Goal: Task Accomplishment & Management: Manage account settings

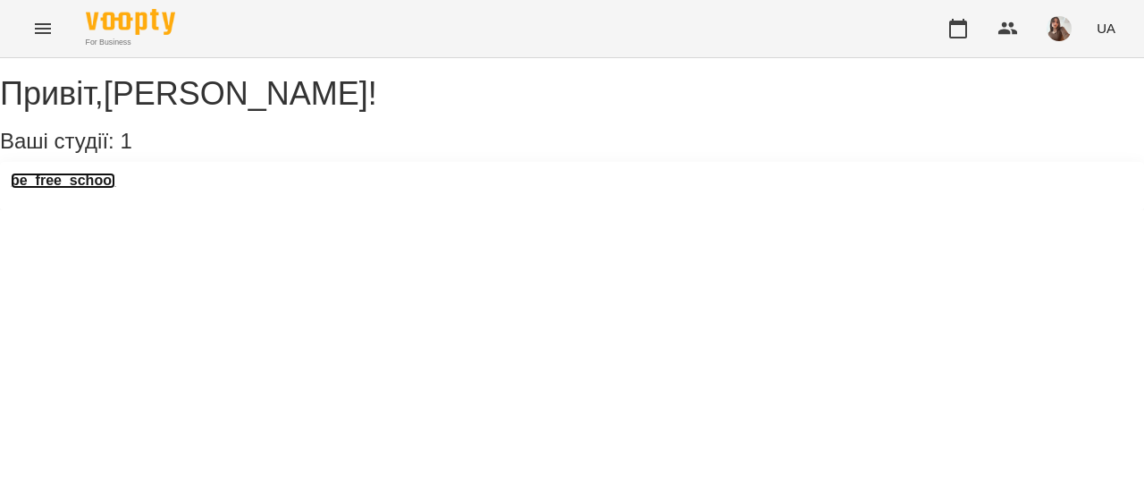
click at [92, 189] on h3 "be_free_school" at bounding box center [63, 181] width 105 height 16
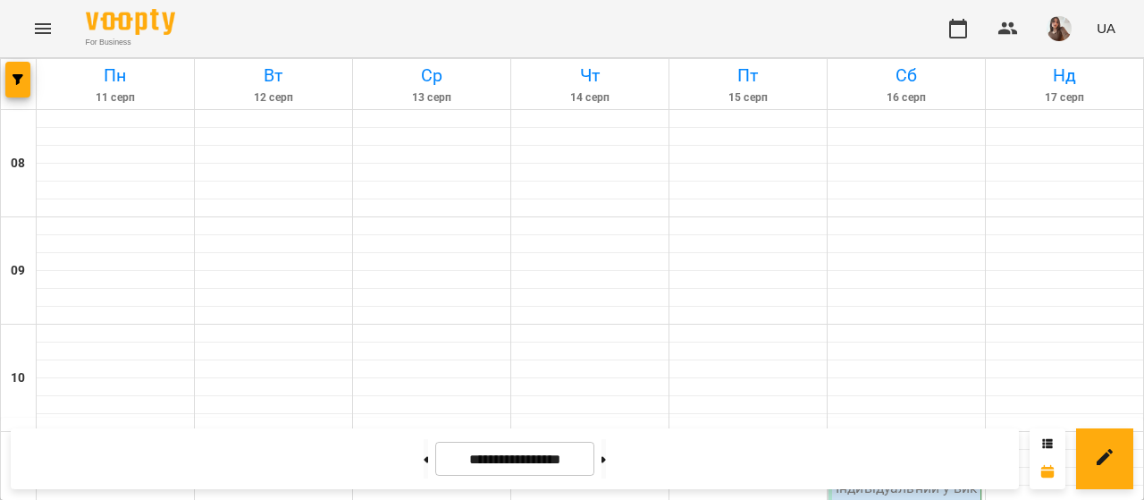
scroll to position [1180, 0]
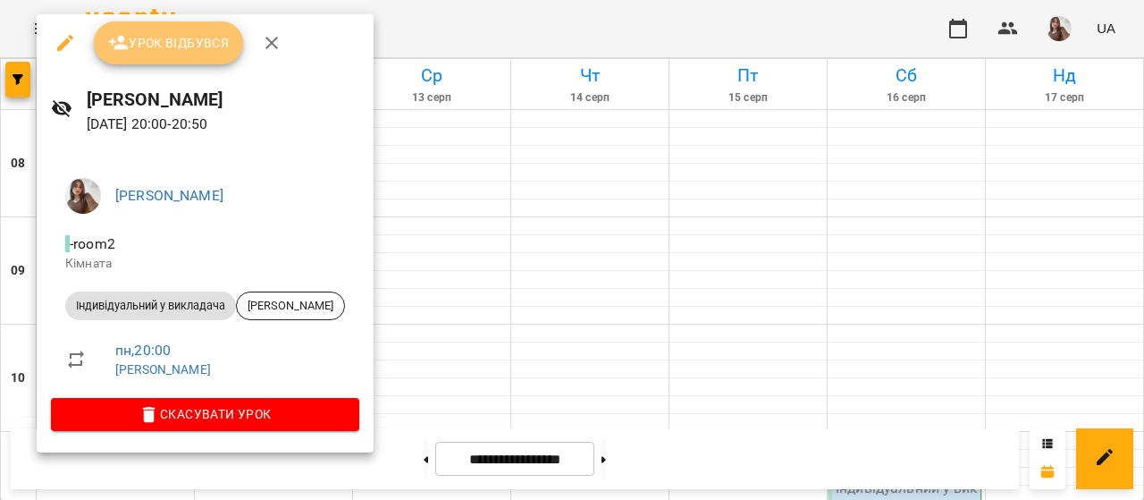
click at [164, 41] on span "Урок відбувся" at bounding box center [169, 42] width 122 height 21
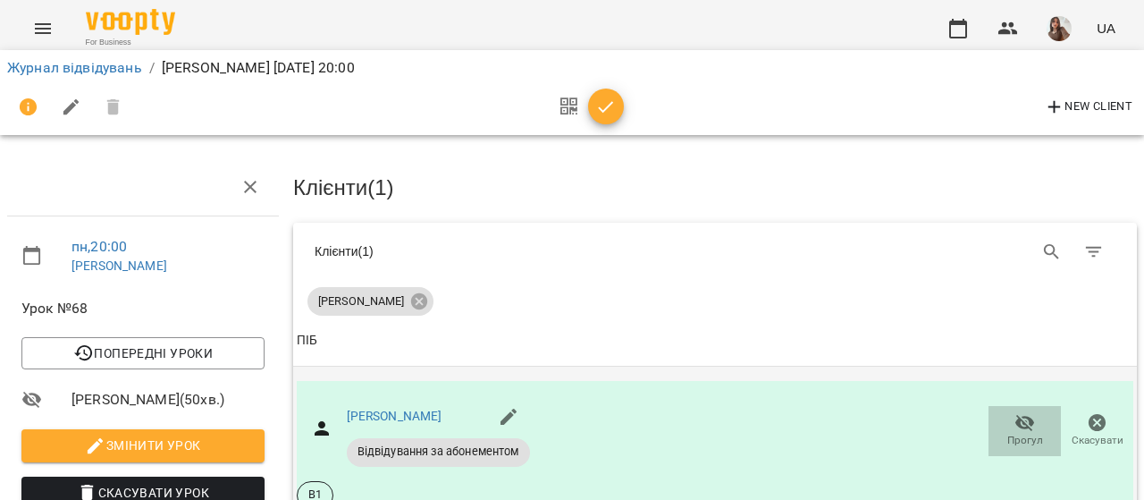
click at [1016, 434] on span "Прогул" at bounding box center [1025, 440] width 36 height 15
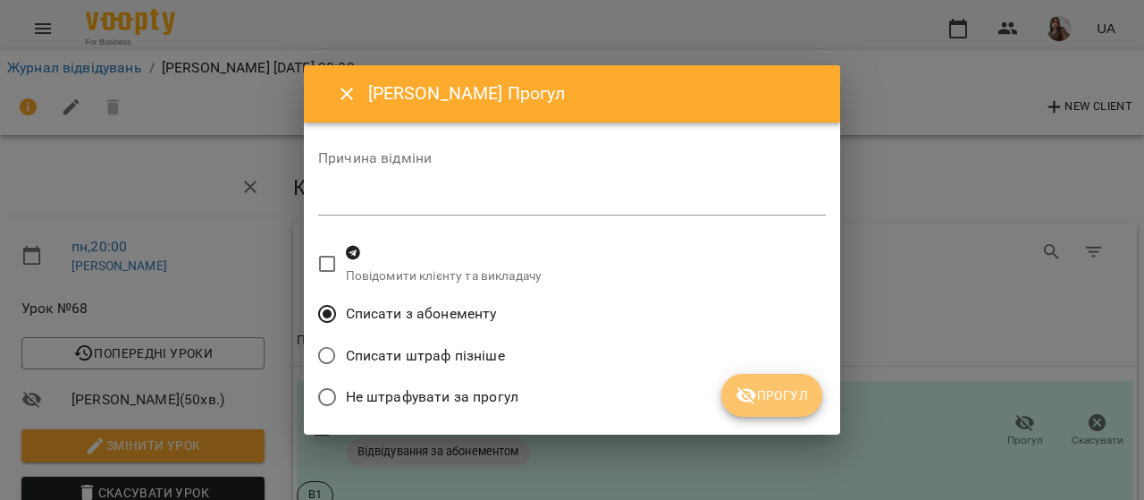
click at [751, 408] on button "Прогул" at bounding box center [771, 395] width 101 height 43
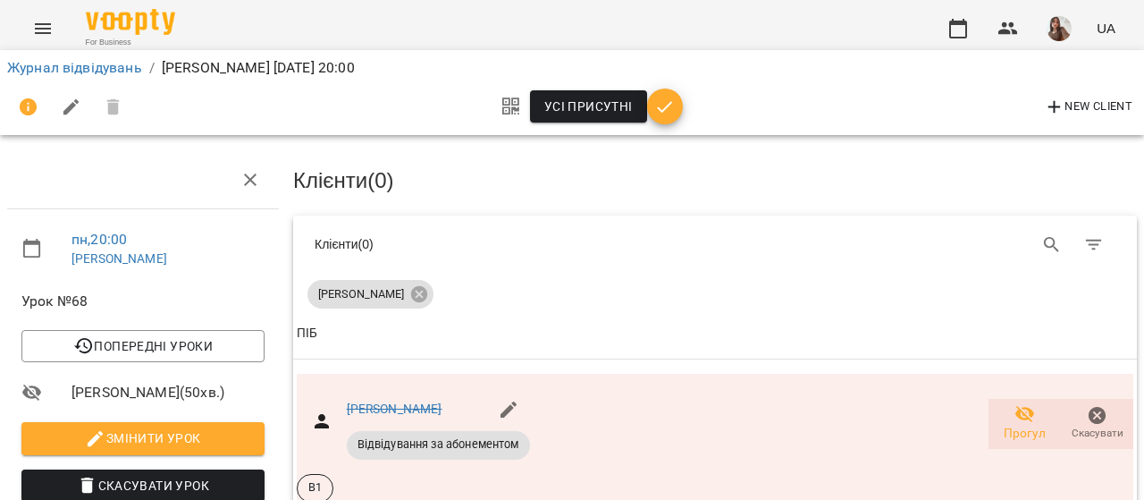
scroll to position [144, 0]
click at [100, 65] on link "Журнал відвідувань" at bounding box center [74, 67] width 135 height 17
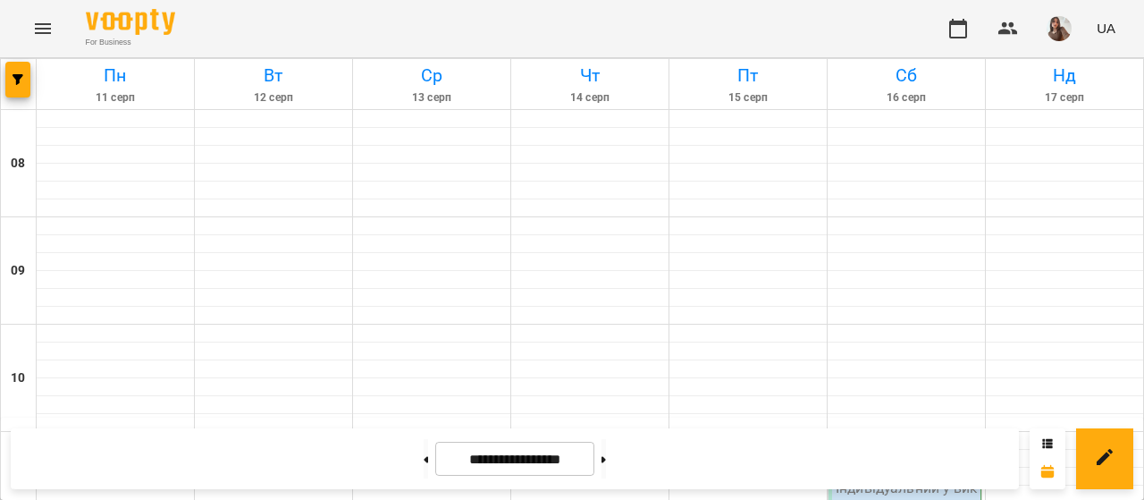
scroll to position [476, 0]
click at [1053, 25] on img "button" at bounding box center [1059, 28] width 25 height 25
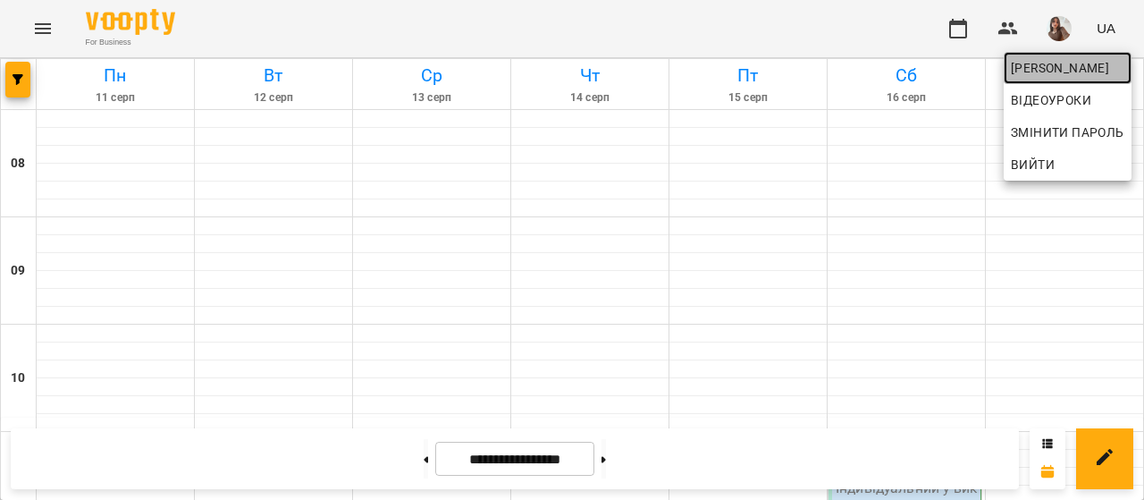
click at [1058, 60] on span "[PERSON_NAME]" at bounding box center [1068, 67] width 114 height 21
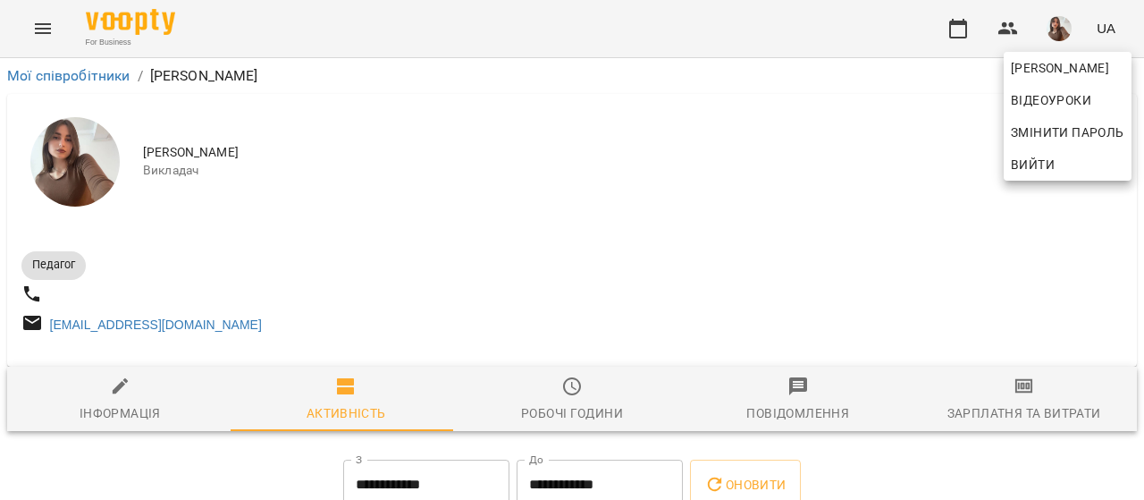
click at [1016, 409] on div at bounding box center [572, 250] width 1144 height 500
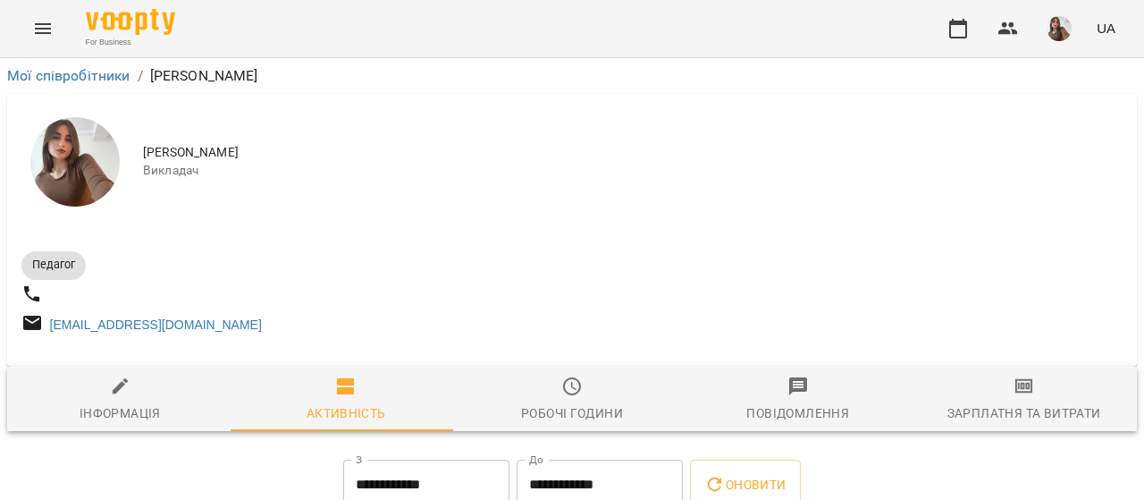
click at [1016, 409] on div "[PERSON_NAME] Відеоуроки Змінити пароль Вийти" at bounding box center [572, 250] width 1144 height 500
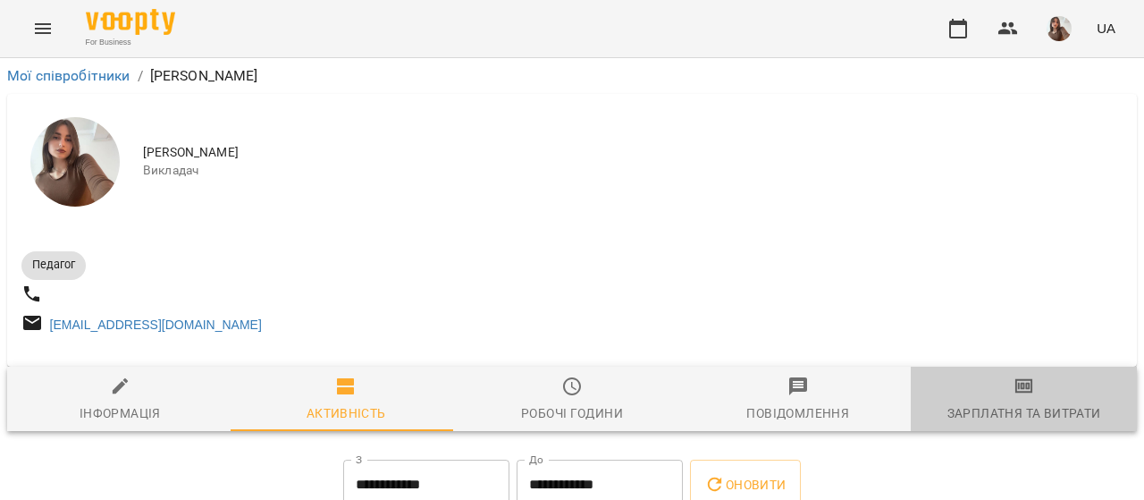
click at [1016, 409] on span "Зарплатня та Витрати" at bounding box center [1024, 399] width 205 height 48
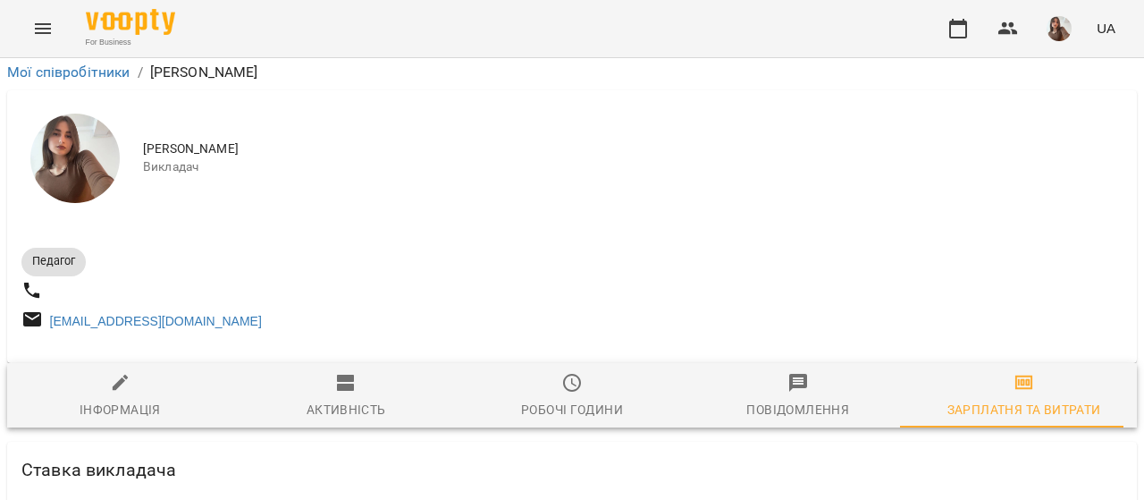
scroll to position [695, 0]
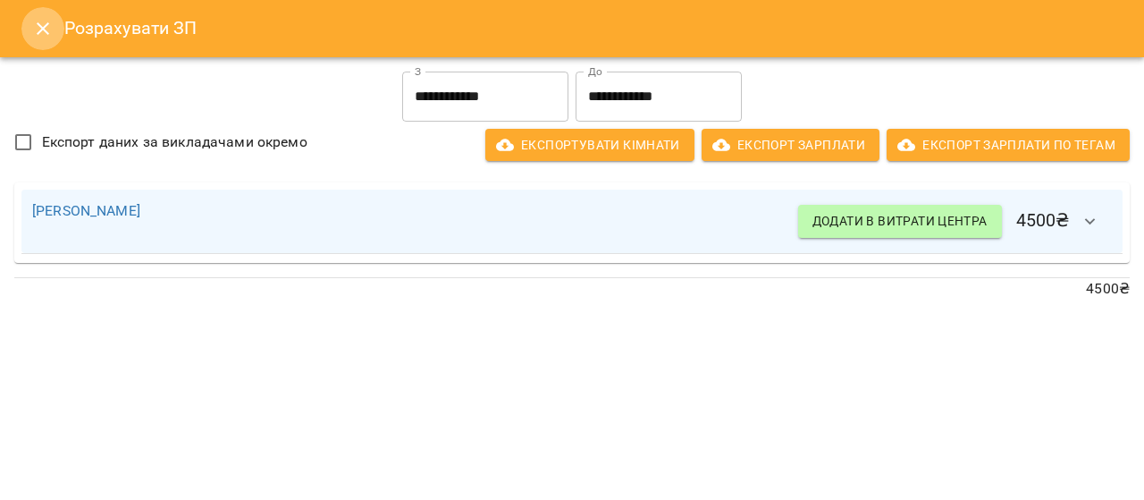
click at [48, 28] on icon "Close" at bounding box center [42, 28] width 21 height 21
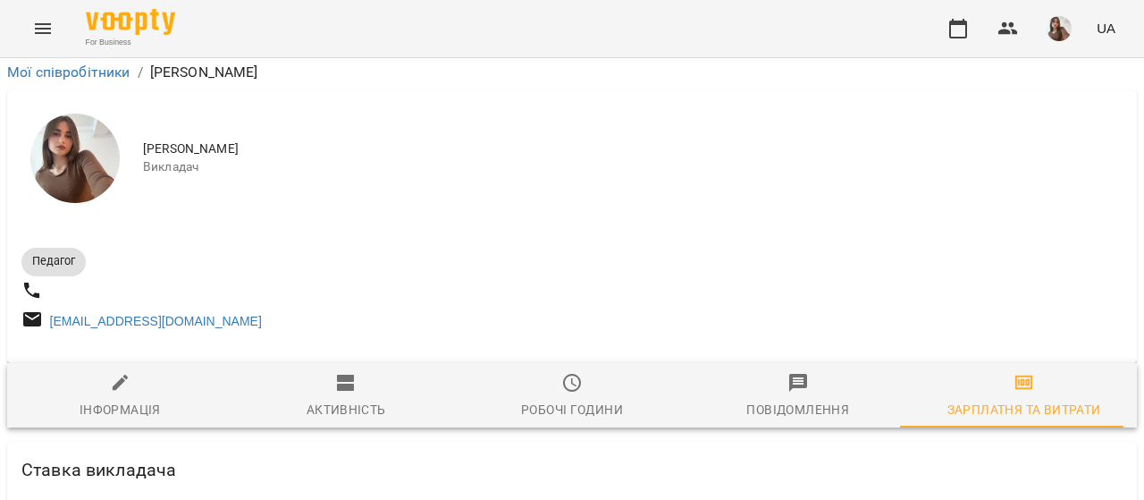
scroll to position [427, 0]
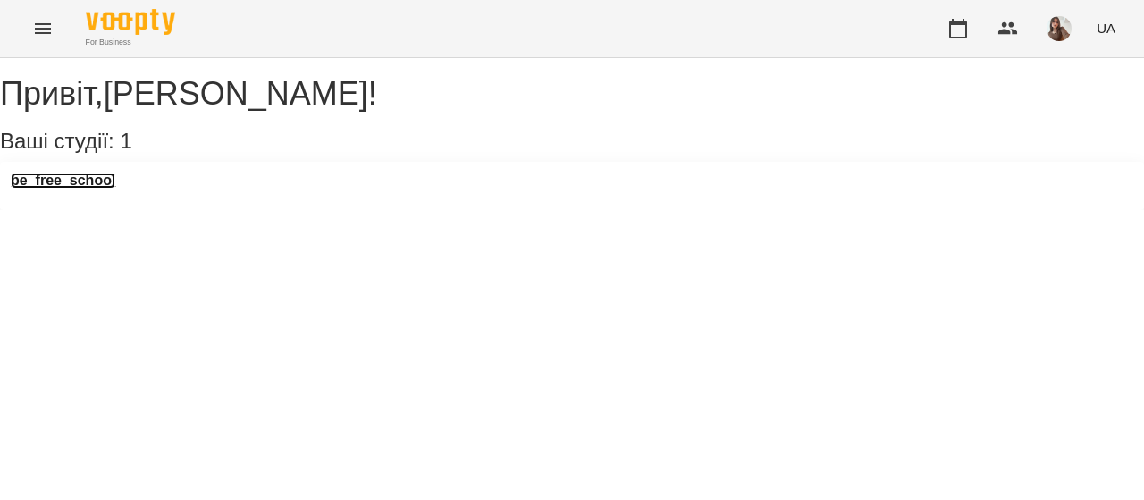
click at [115, 189] on h3 "be_free_school" at bounding box center [63, 181] width 105 height 16
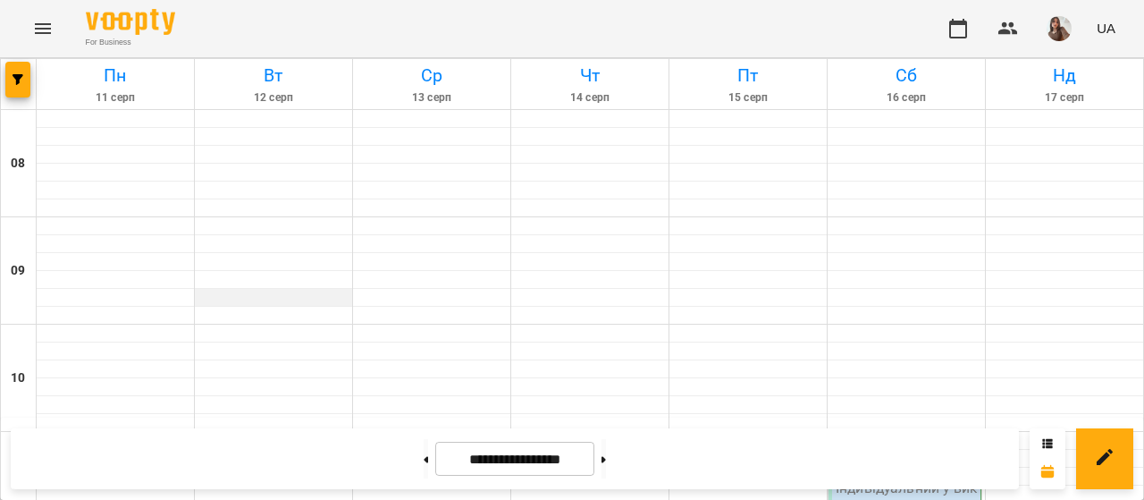
scroll to position [746, 0]
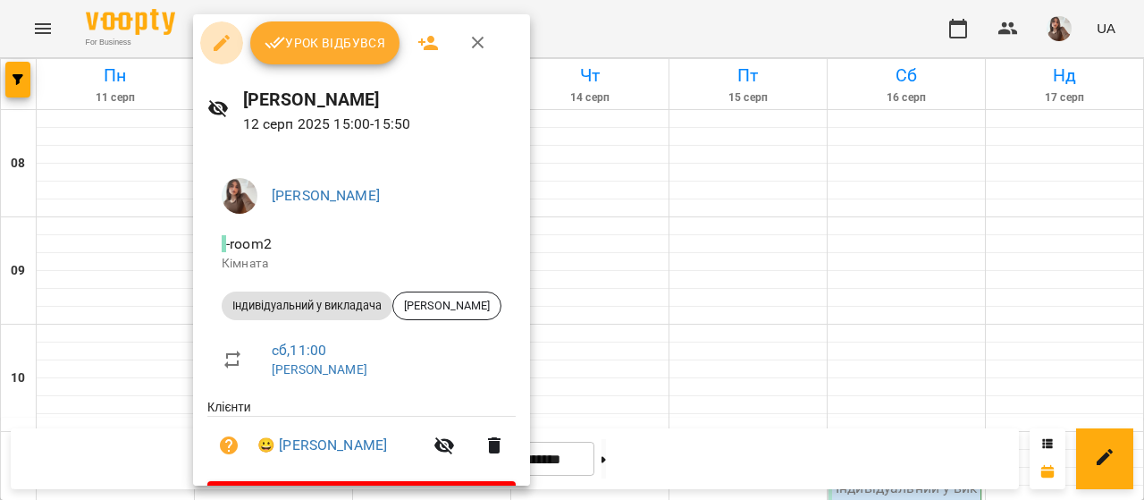
click at [222, 52] on icon "button" at bounding box center [221, 42] width 21 height 21
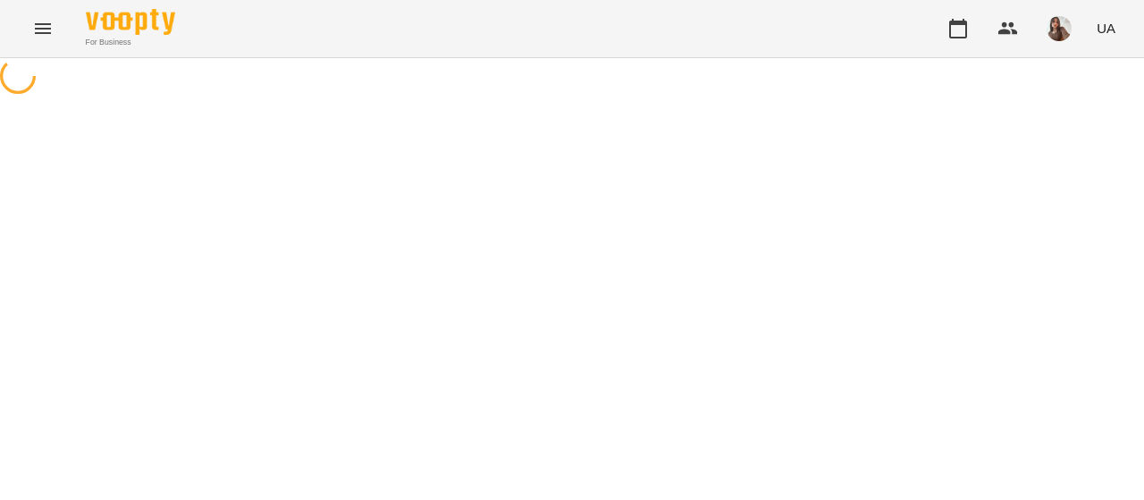
select select "**********"
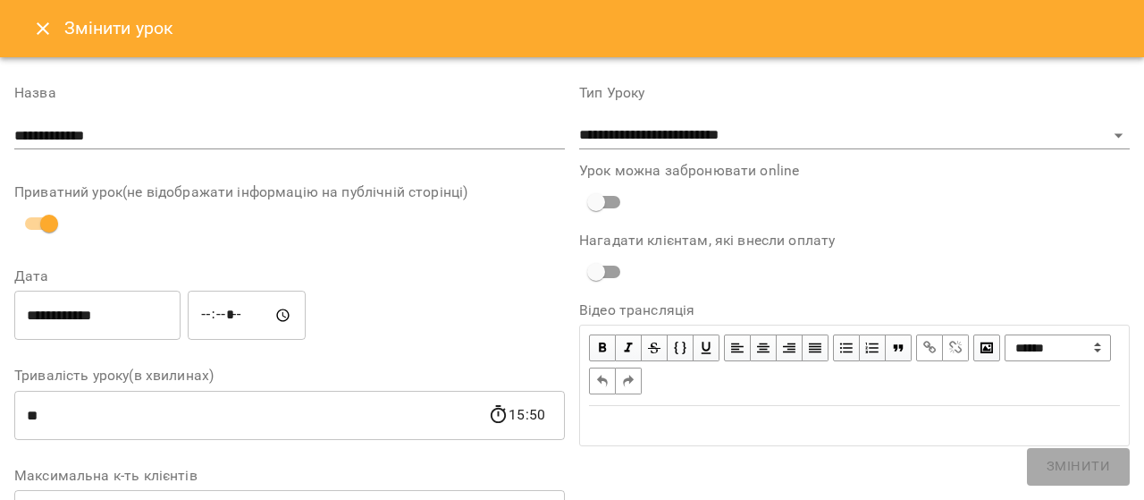
click at [139, 332] on input "**********" at bounding box center [97, 316] width 166 height 50
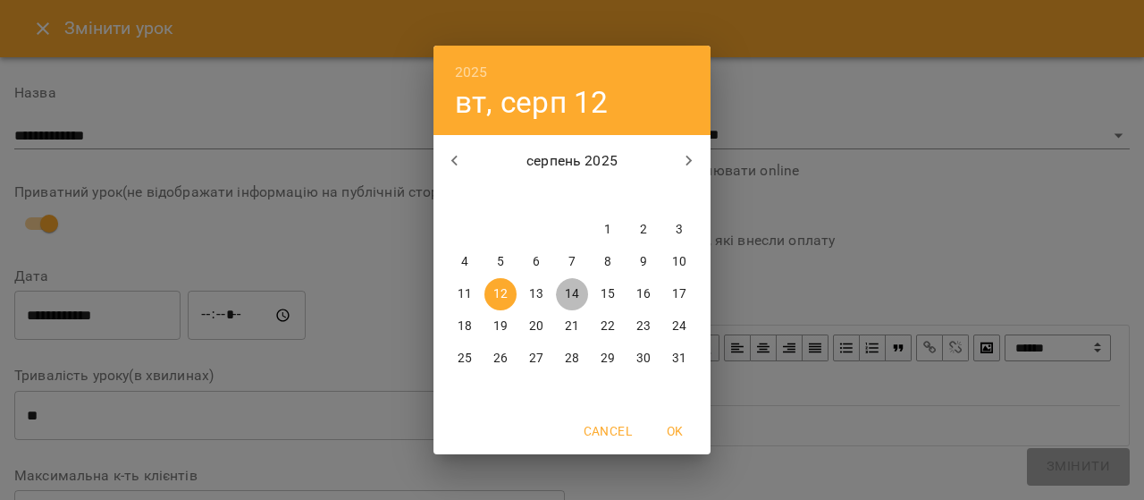
click at [568, 288] on p "14" at bounding box center [572, 294] width 14 height 18
type input "**********"
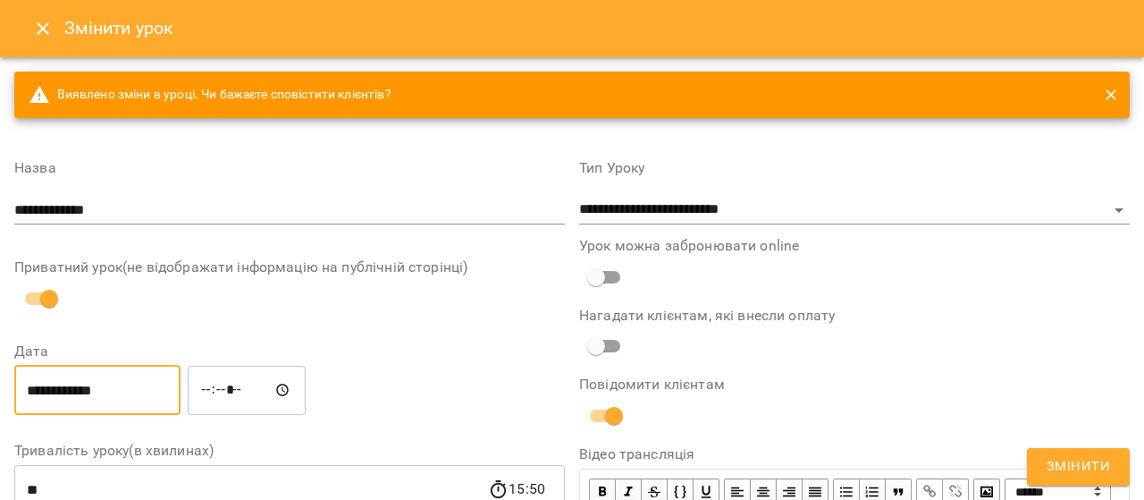
click at [1054, 457] on span "Змінити" at bounding box center [1078, 466] width 63 height 23
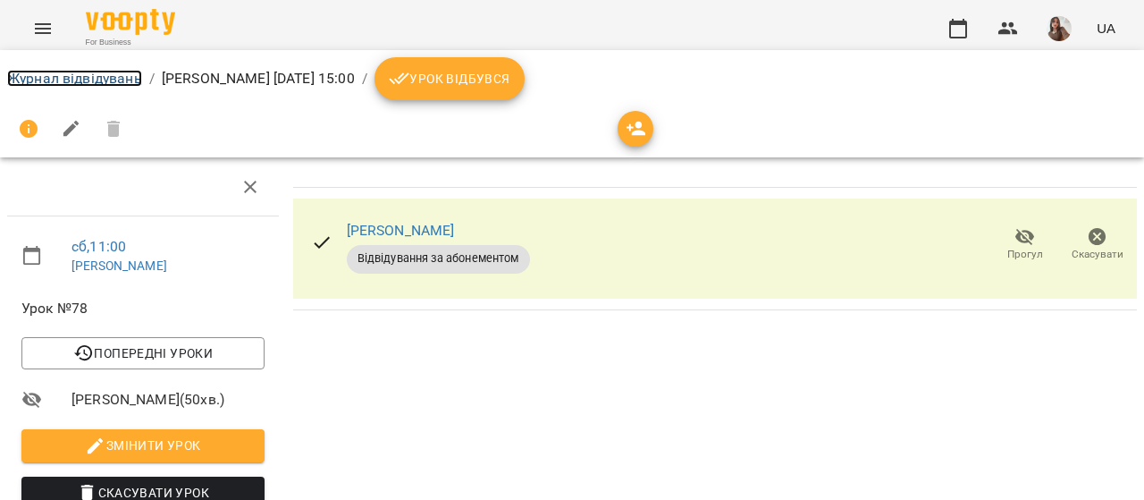
click at [124, 75] on link "Журнал відвідувань" at bounding box center [74, 78] width 135 height 17
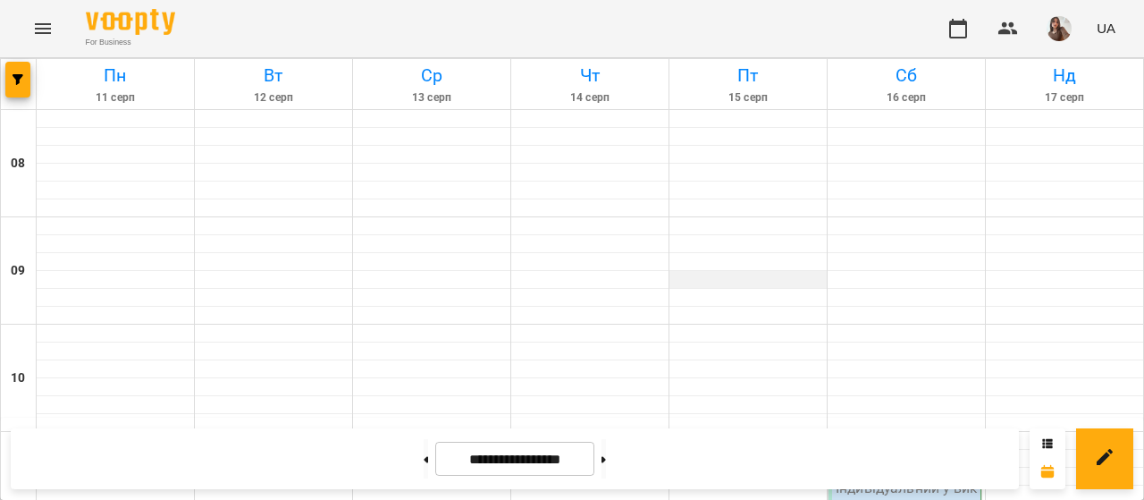
scroll to position [556, 0]
